Goal: Check status: Check status

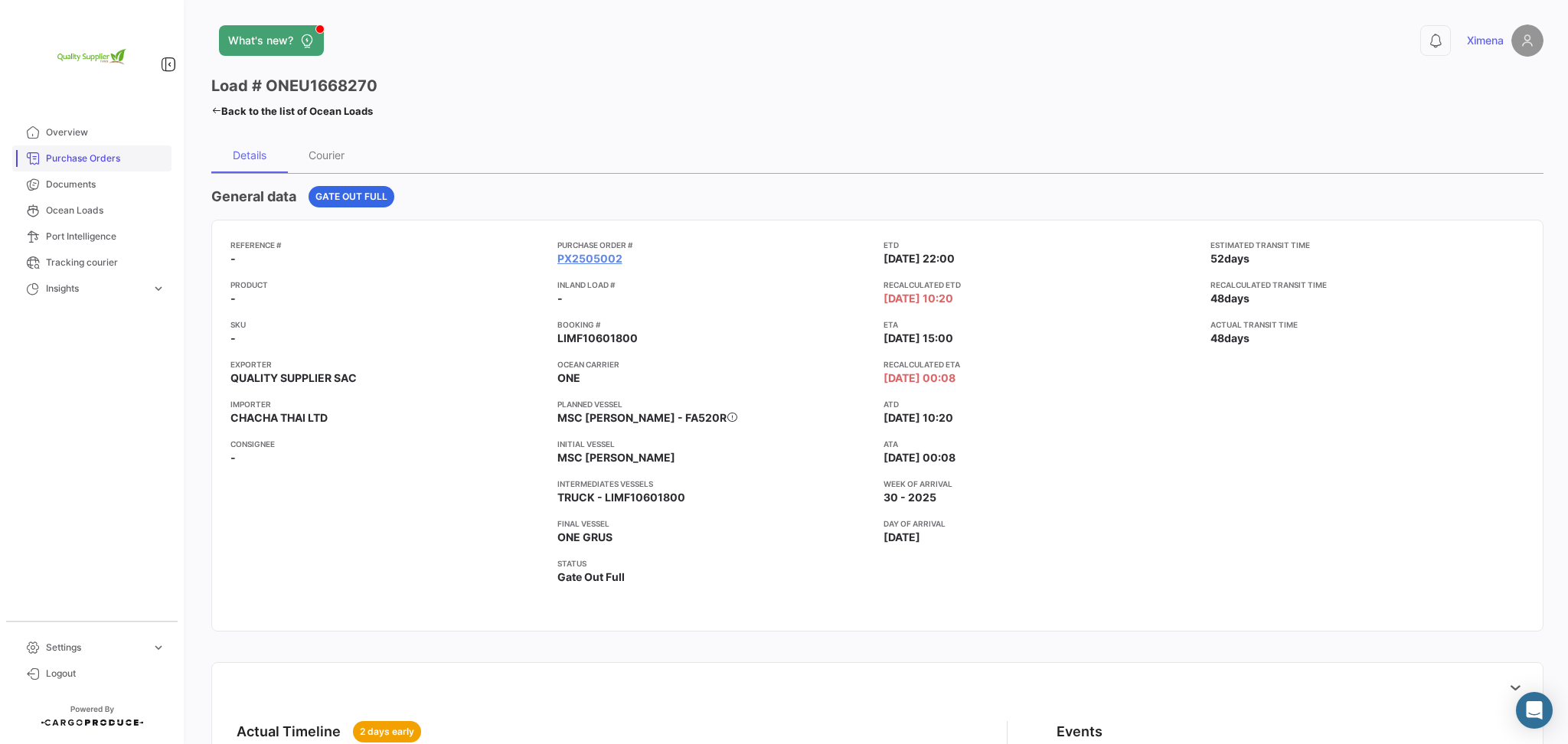
click at [92, 153] on span "Purchase Orders" at bounding box center [106, 159] width 120 height 14
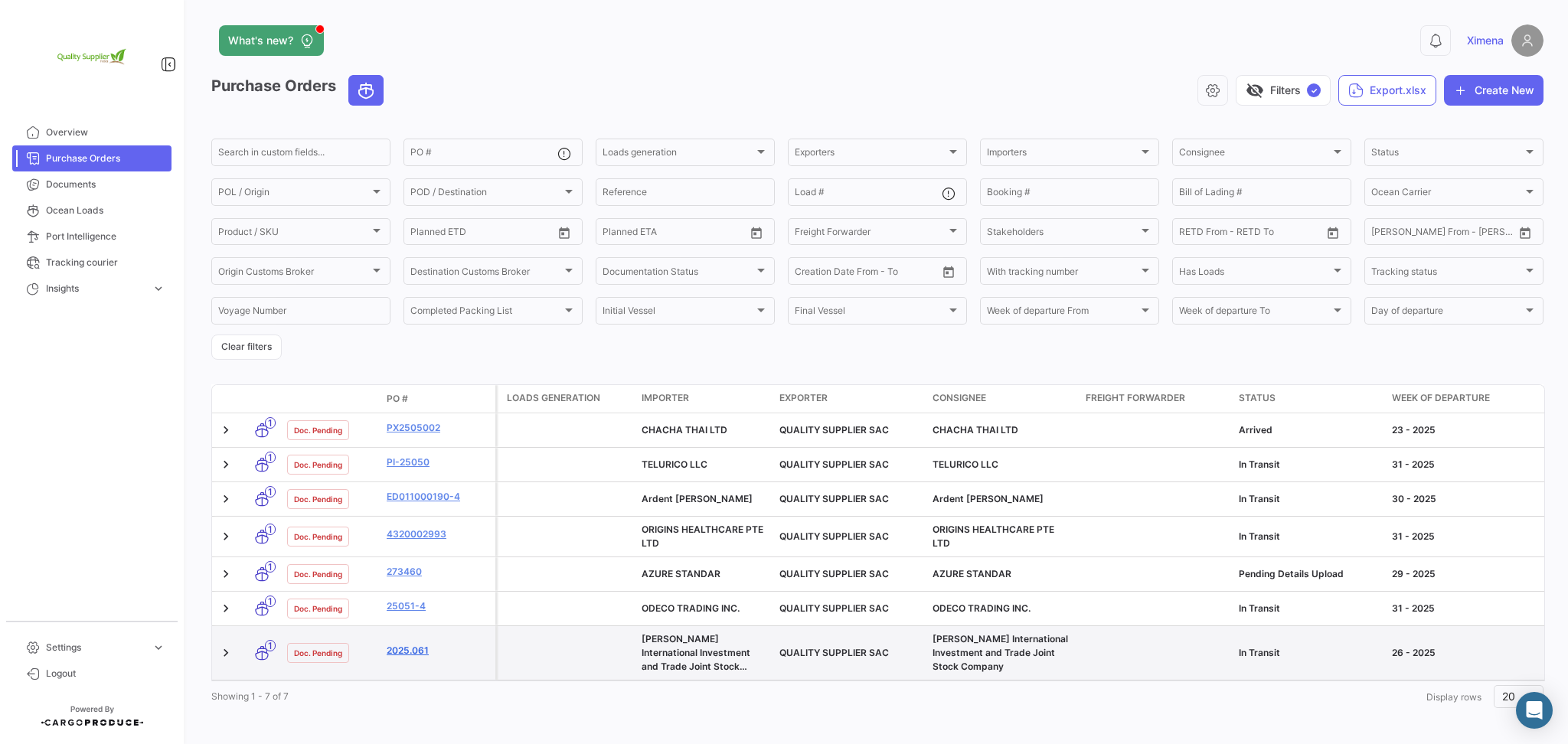
click at [423, 651] on link "2025.061" at bounding box center [438, 651] width 103 height 14
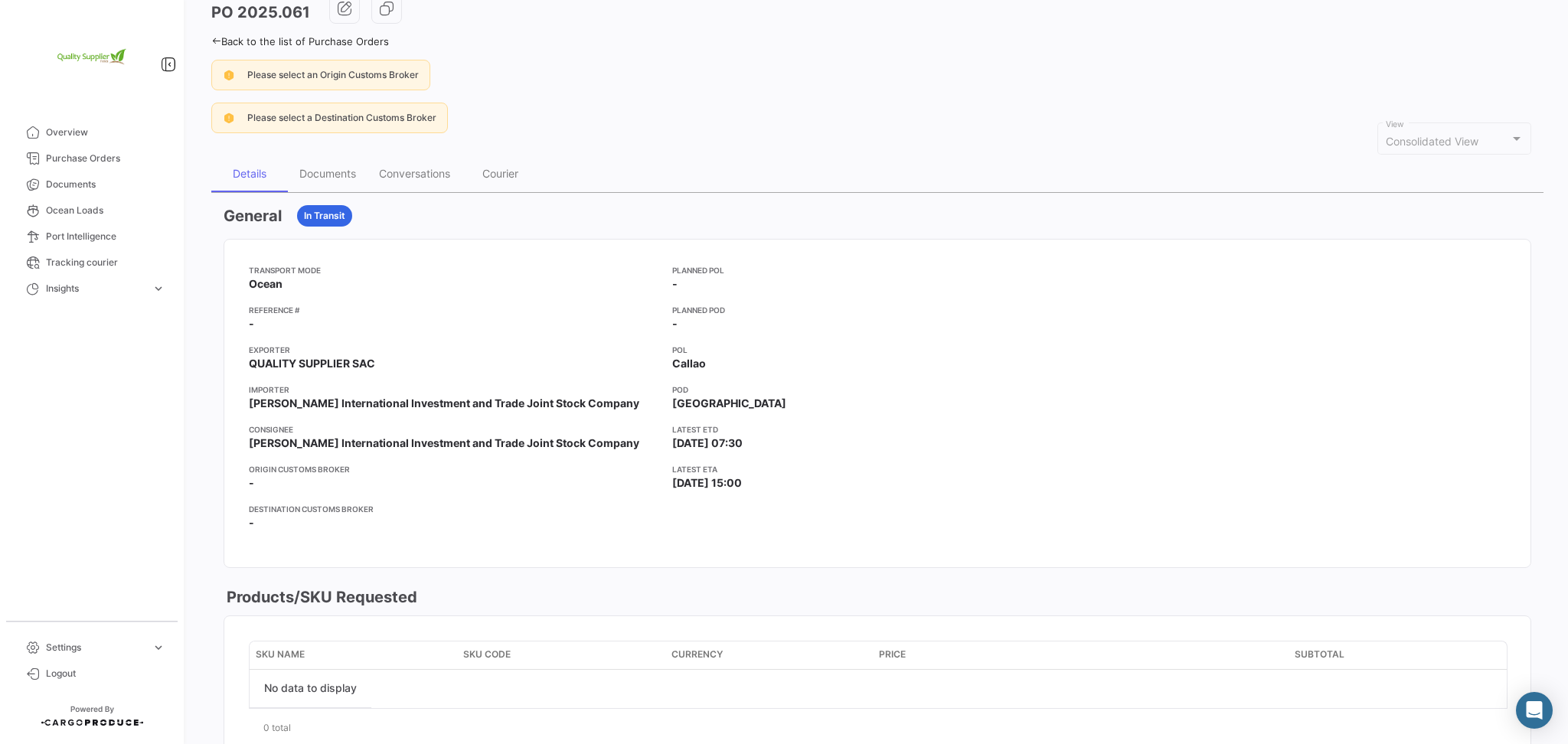
scroll to position [696, 0]
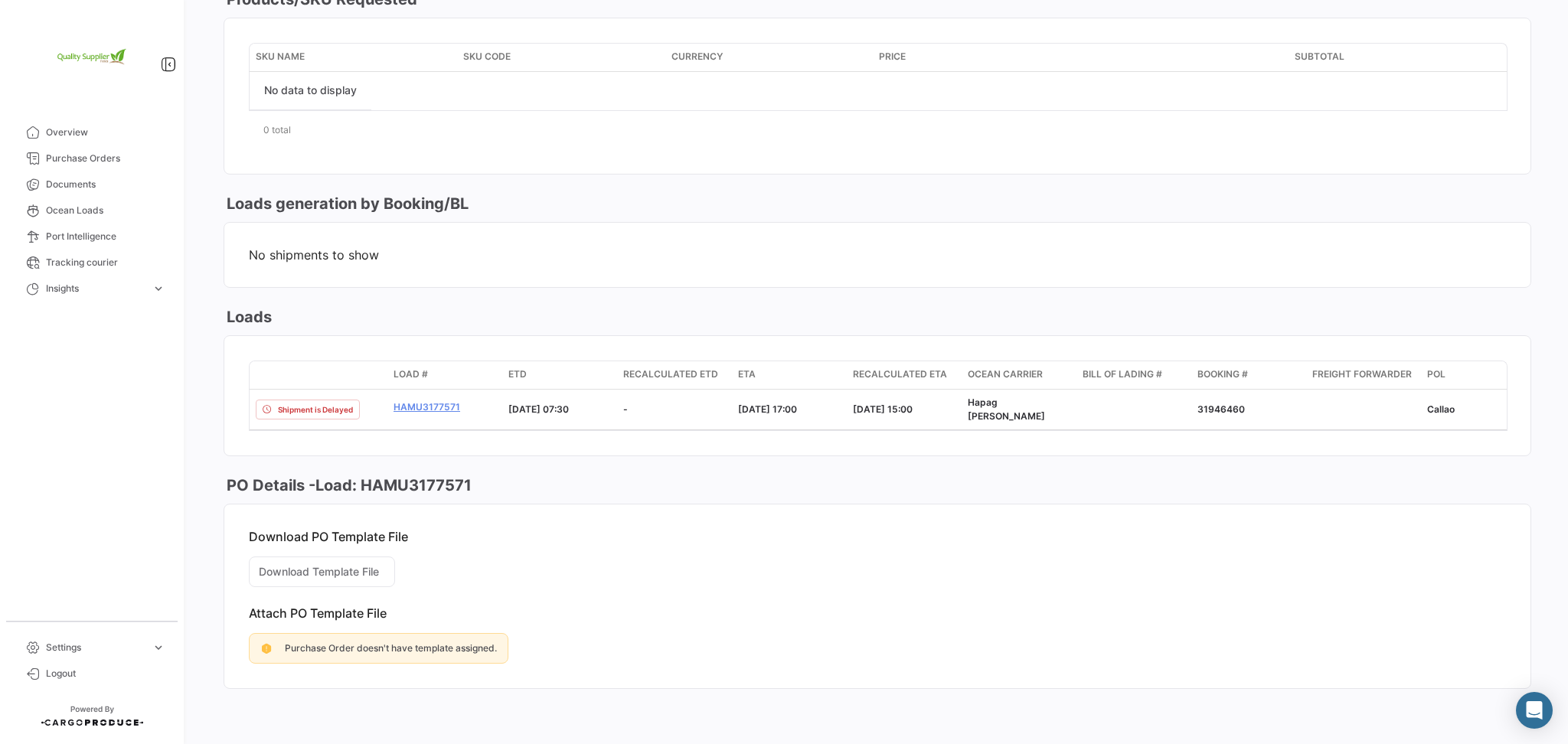
click at [402, 391] on mat-tooltip-component "[PERSON_NAME] International Investment and Trade Joint Stock Company" at bounding box center [433, 401] width 225 height 57
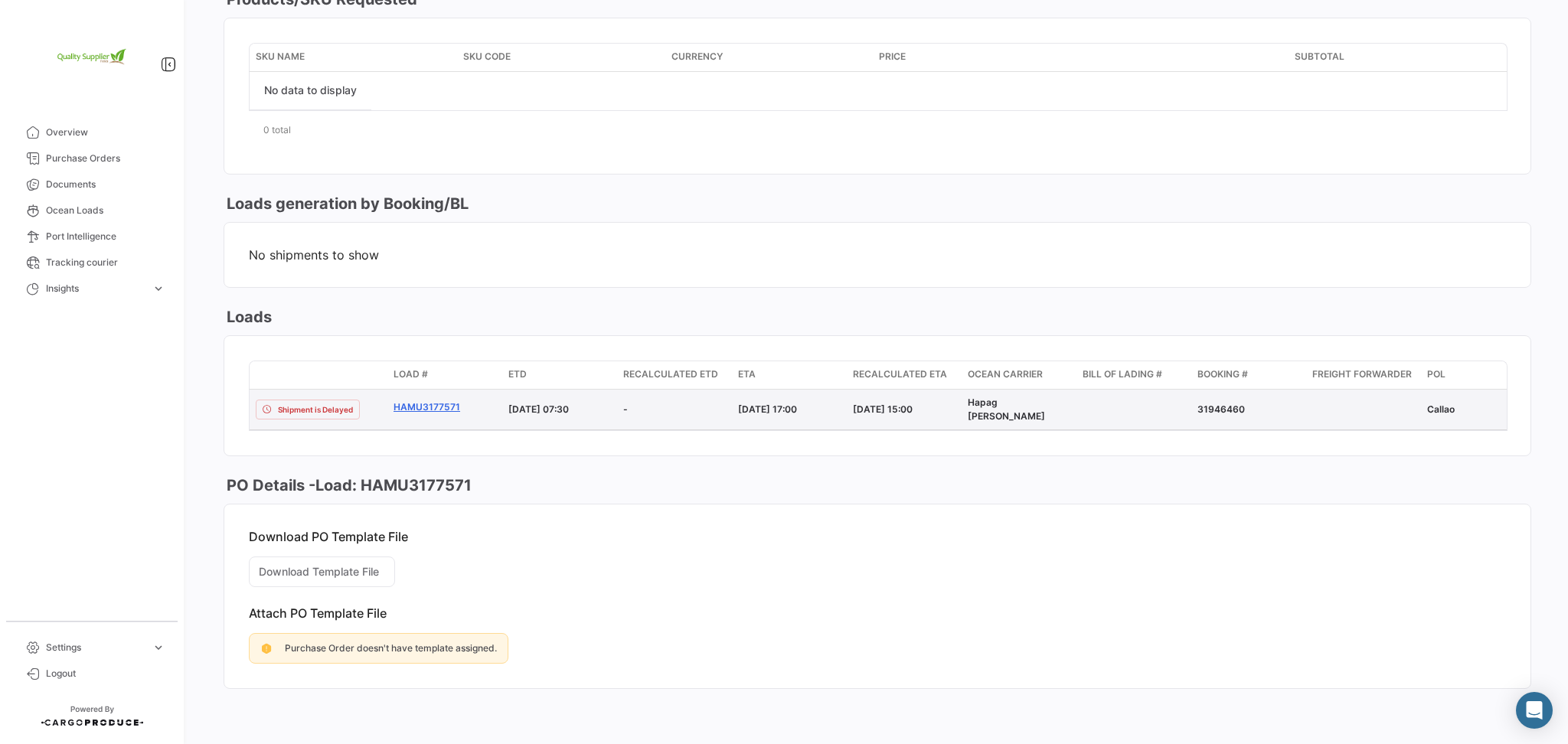
click at [416, 400] on link "HAMU3177571" at bounding box center [445, 407] width 103 height 14
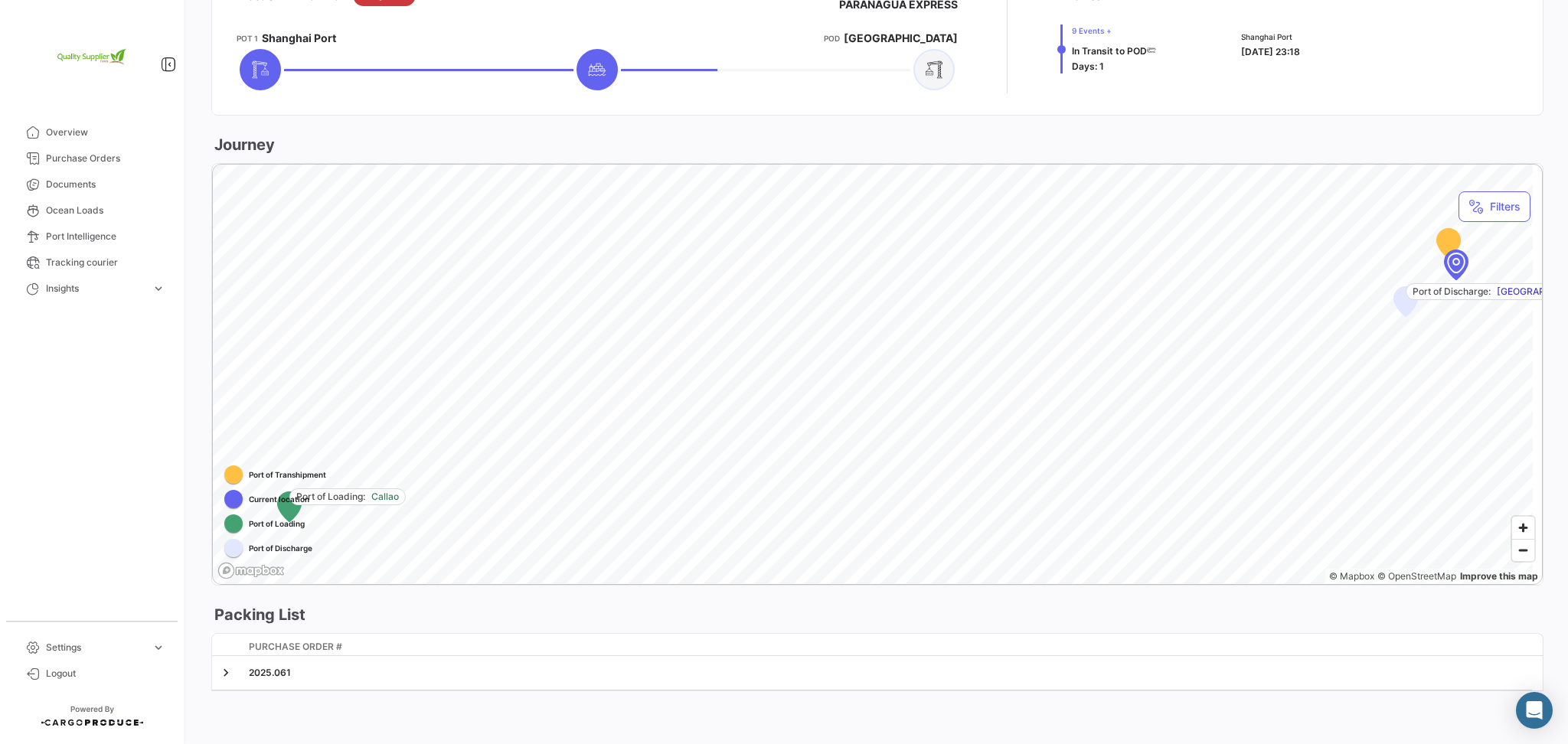
scroll to position [84, 0]
